Goal: Transaction & Acquisition: Purchase product/service

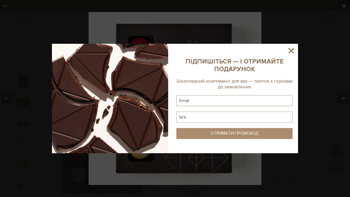
click at [288, 50] on div at bounding box center [175, 98] width 350 height 197
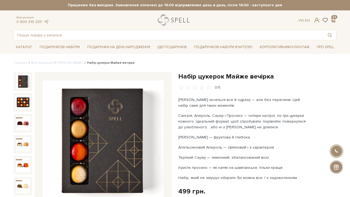
click at [169, 20] on link "logo" at bounding box center [175, 19] width 34 height 11
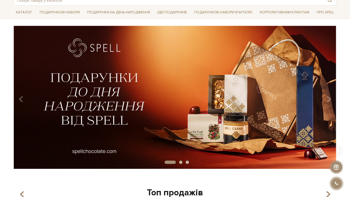
scroll to position [49, 0]
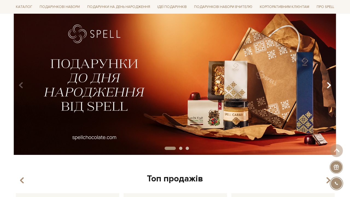
click at [331, 84] on icon "Carousel Navigation" at bounding box center [328, 85] width 5 height 9
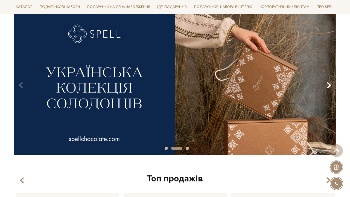
click at [331, 84] on icon "Carousel Navigation" at bounding box center [328, 85] width 5 height 9
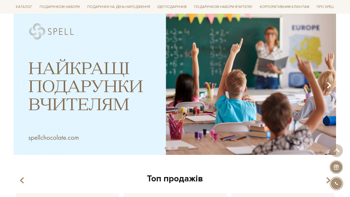
click at [331, 84] on icon "Carousel Navigation" at bounding box center [328, 85] width 5 height 9
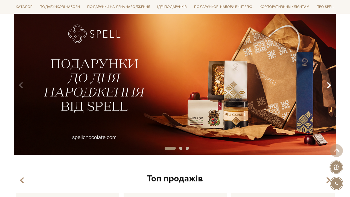
click at [331, 84] on icon "Carousel Navigation" at bounding box center [328, 85] width 5 height 9
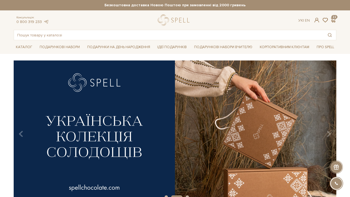
scroll to position [0, 0]
click at [336, 169] on div at bounding box center [335, 166] width 13 height 13
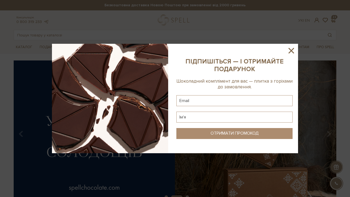
click at [291, 51] on icon at bounding box center [290, 50] width 5 height 5
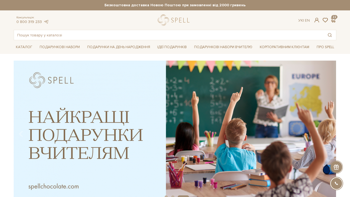
click at [220, 5] on strong "Безкоштовна доставка Новою Поштою при замовленні від 2000 гривень" at bounding box center [175, 5] width 322 height 5
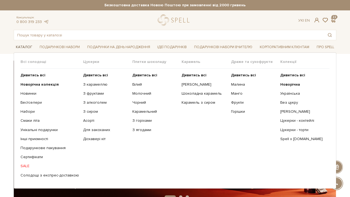
click at [26, 46] on link "Каталог" at bounding box center [24, 47] width 21 height 8
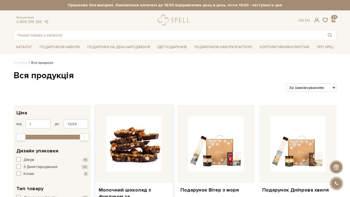
click at [146, 141] on img at bounding box center [133, 143] width 55 height 55
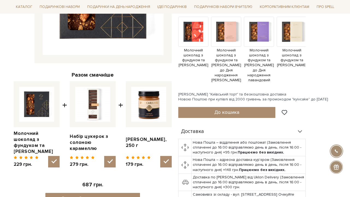
scroll to position [146, 0]
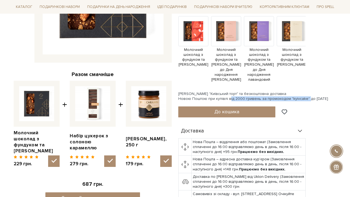
drag, startPoint x: 226, startPoint y: 98, endPoint x: 302, endPoint y: 97, distance: 75.9
click at [302, 97] on div "[PERSON_NAME] "Київський торт" та безкоштовна доставка Новою Поштою при купівлі…" at bounding box center [257, 96] width 158 height 10
click at [296, 96] on div "[PERSON_NAME] "Київський торт" та безкоштовна доставка Новою Поштою при купівлі…" at bounding box center [257, 96] width 158 height 10
